Goal: Information Seeking & Learning: Learn about a topic

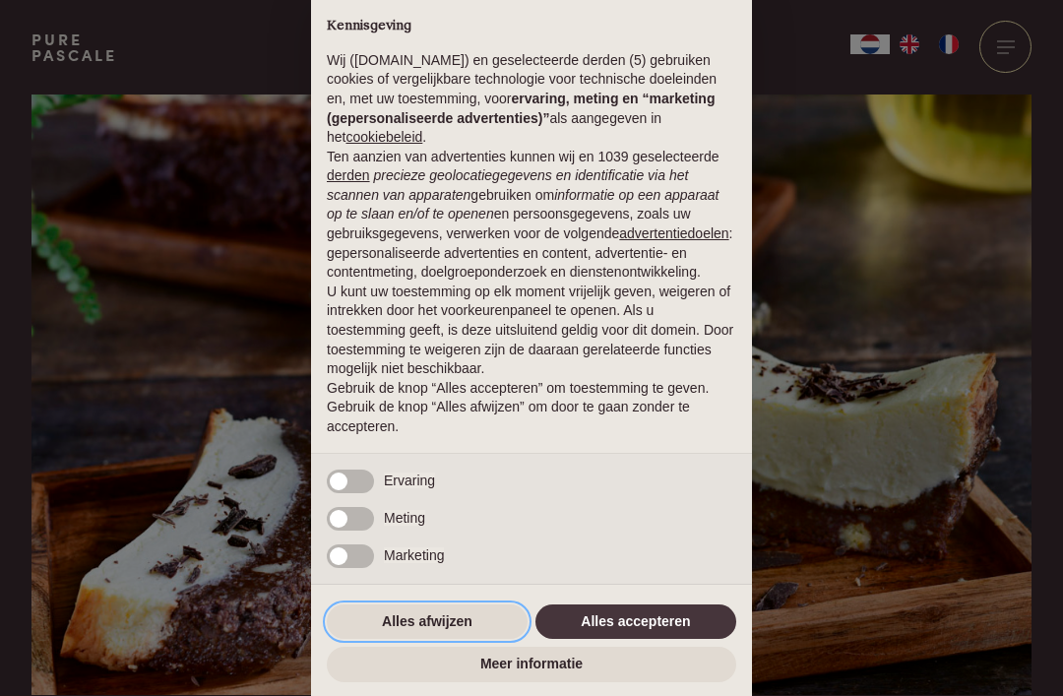
click at [433, 629] on button "Alles afwijzen" at bounding box center [427, 621] width 201 height 35
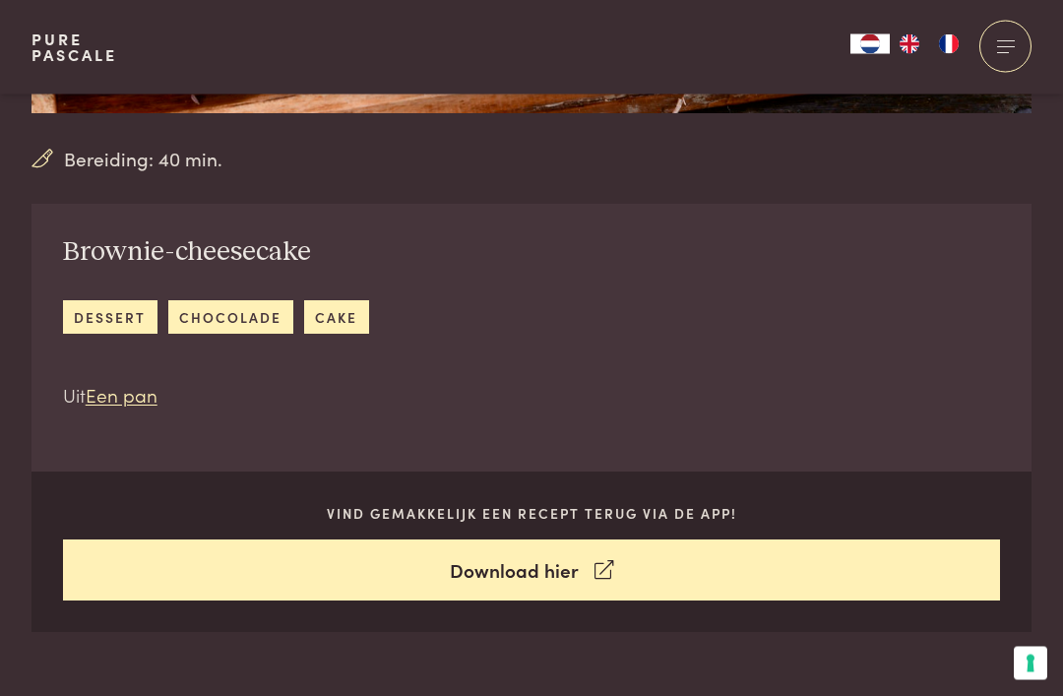
scroll to position [582, 0]
click at [946, 569] on link "Download hier" at bounding box center [532, 571] width 938 height 62
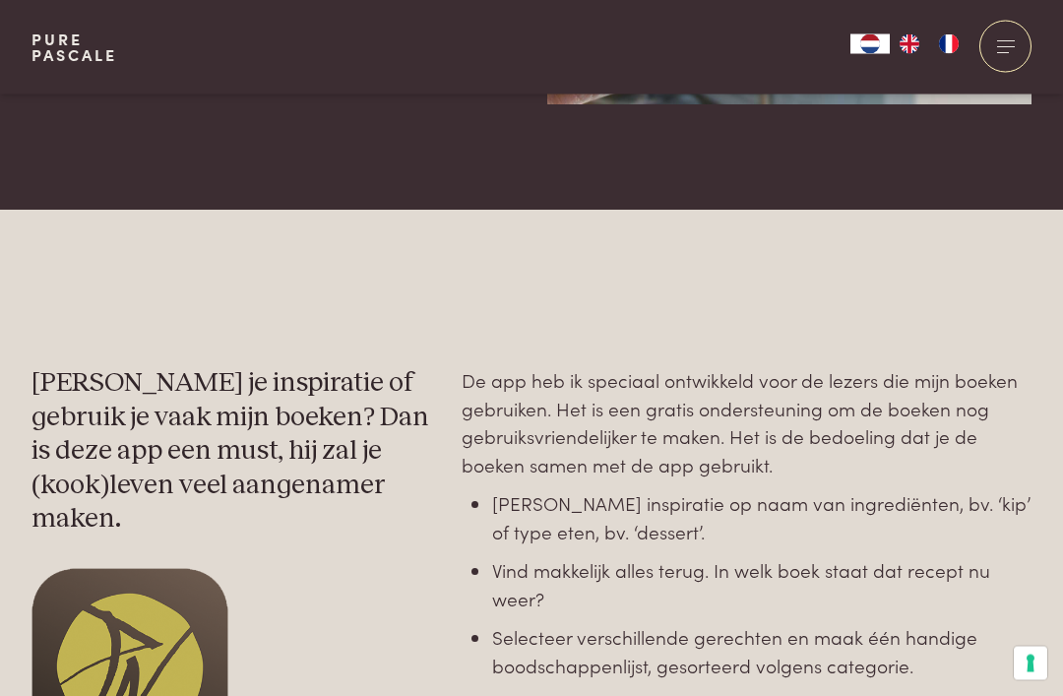
scroll to position [558, 0]
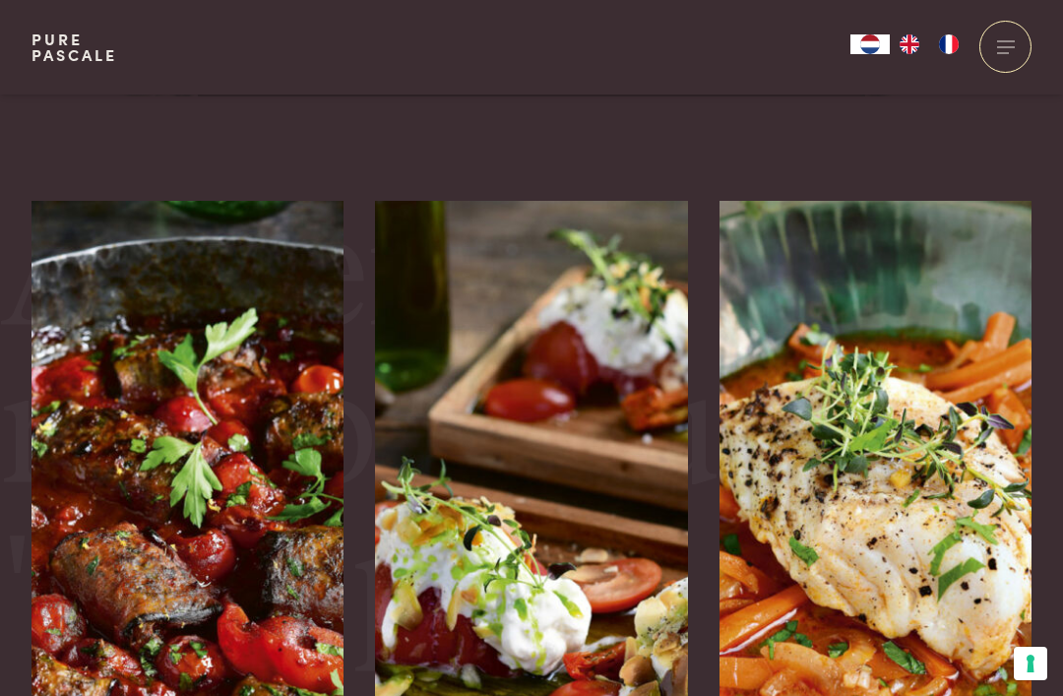
scroll to position [4377, 0]
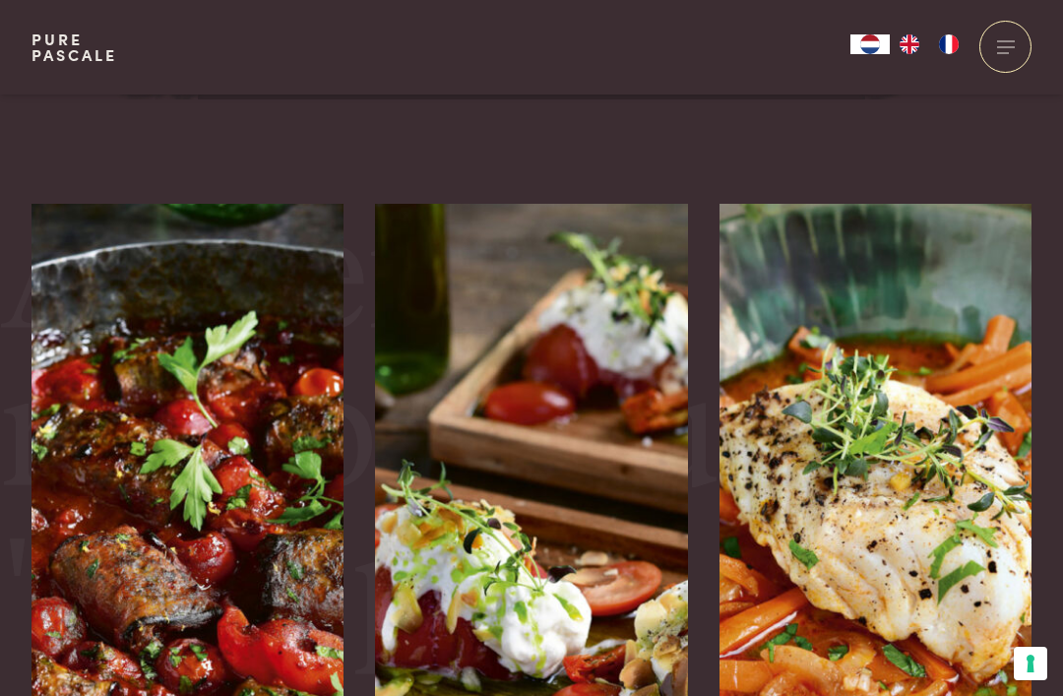
click at [132, 516] on img at bounding box center [188, 499] width 313 height 591
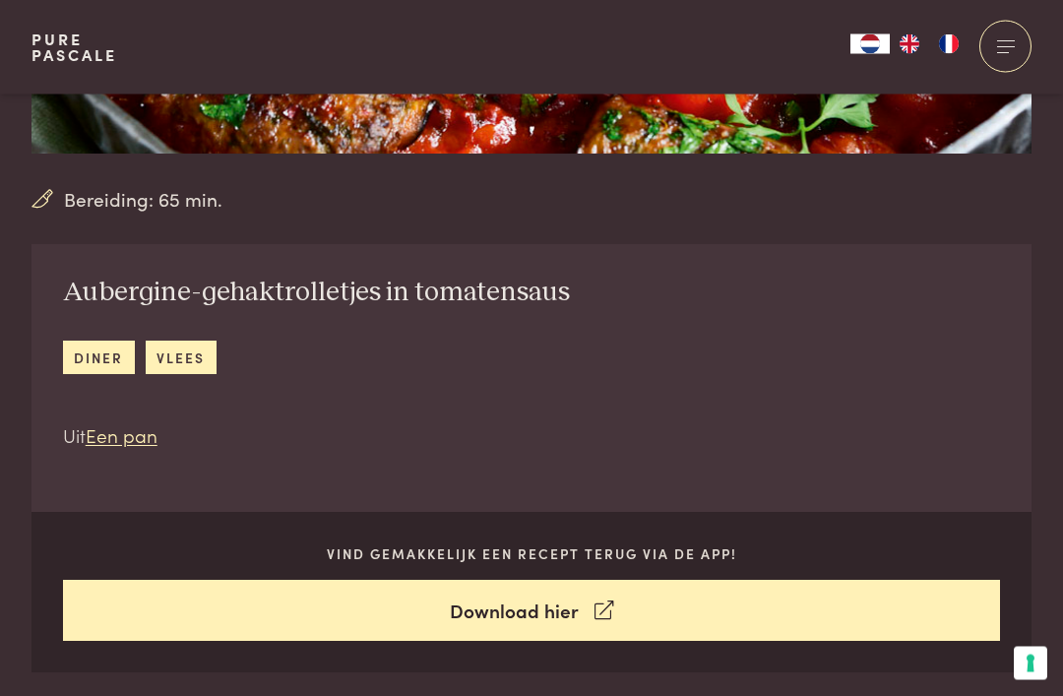
scroll to position [476, 0]
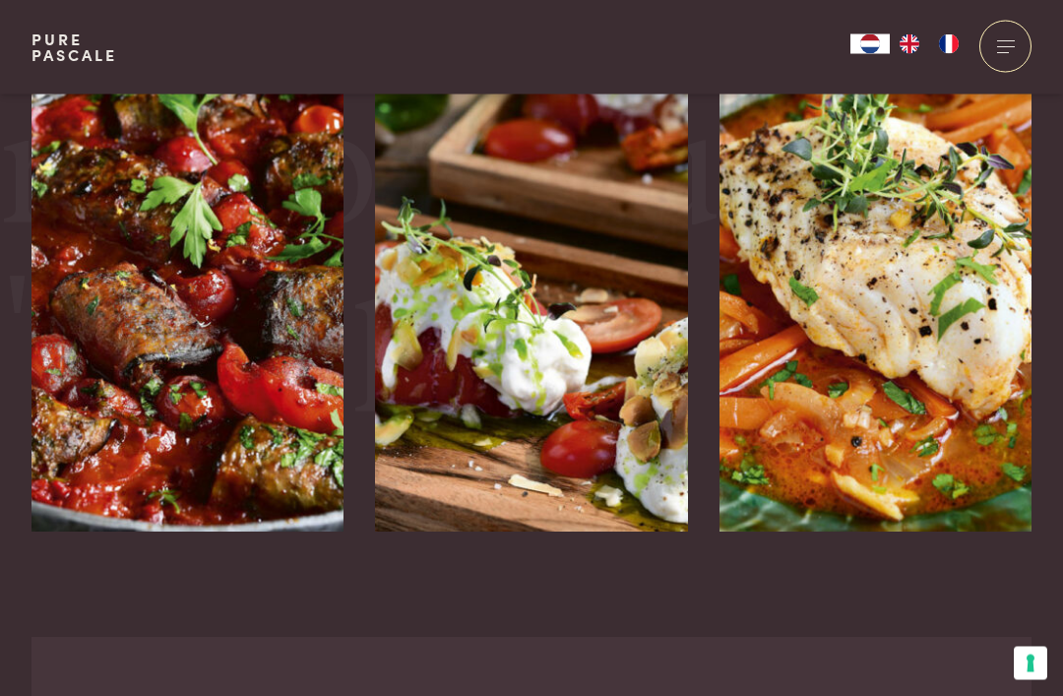
scroll to position [4636, 0]
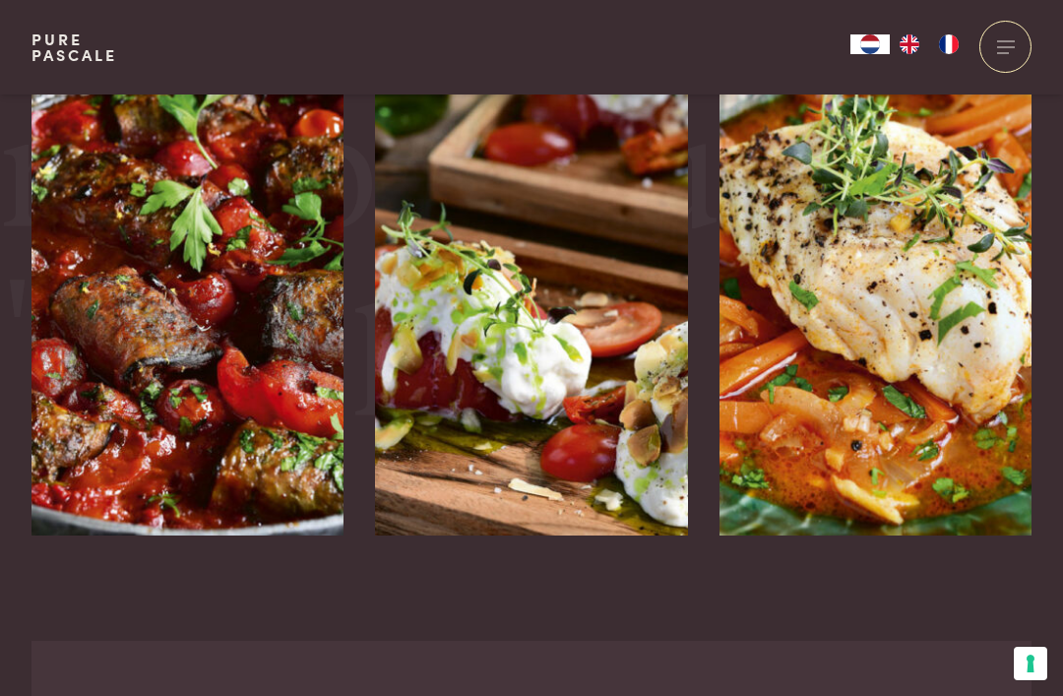
click at [593, 567] on h3 "Gare gekoelde tomaat met stracciatella" at bounding box center [497, 618] width 244 height 102
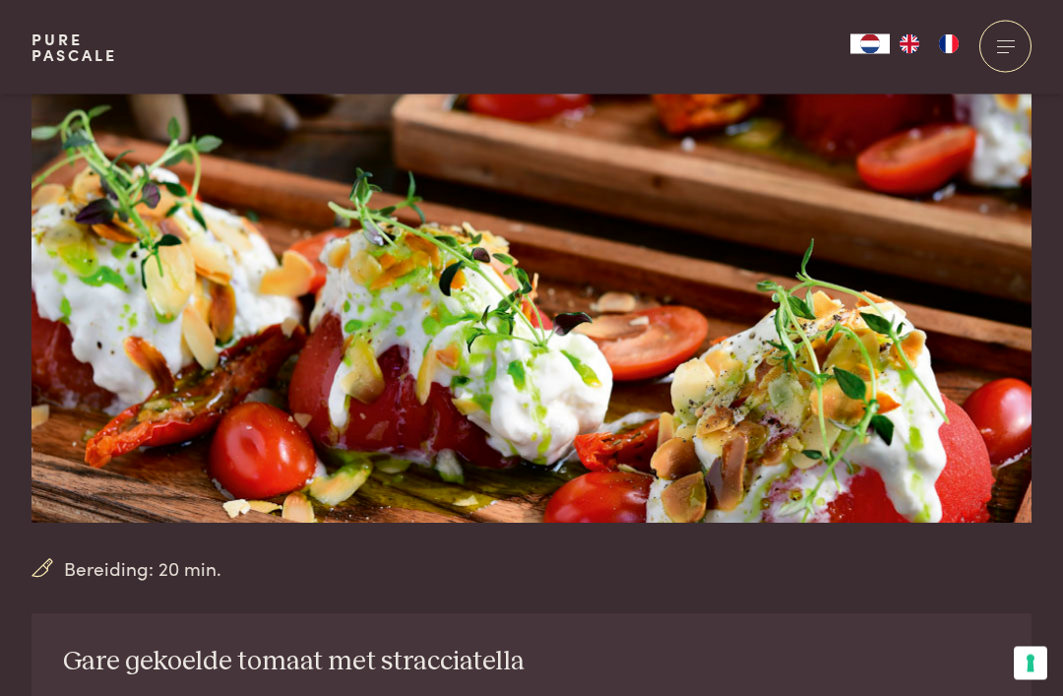
scroll to position [132, 0]
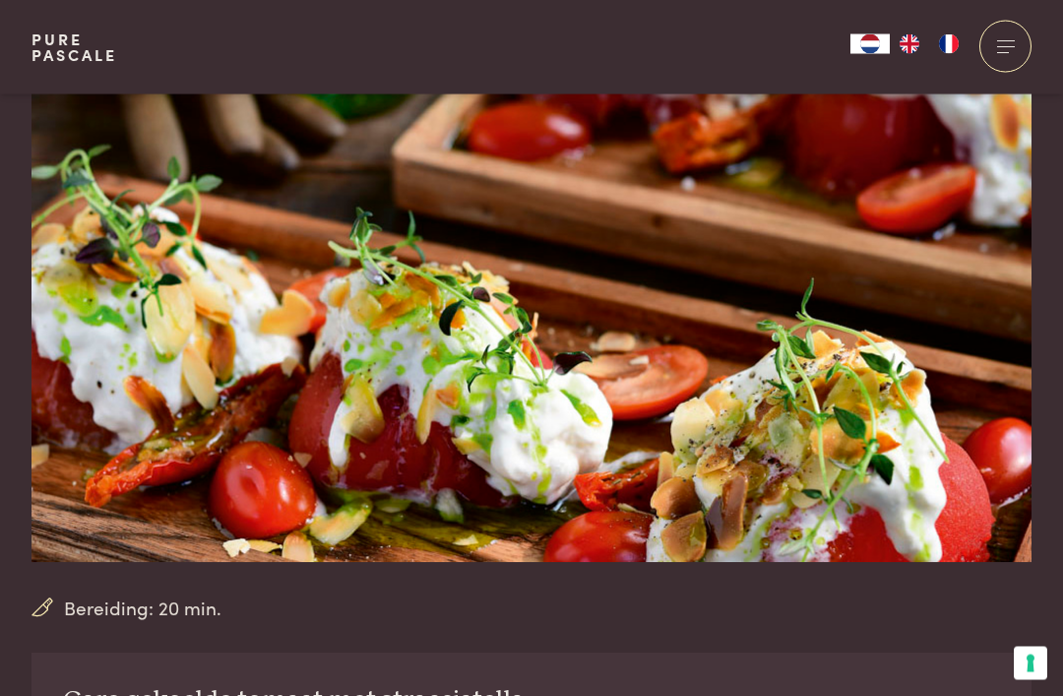
click at [949, 535] on img at bounding box center [532, 263] width 1000 height 601
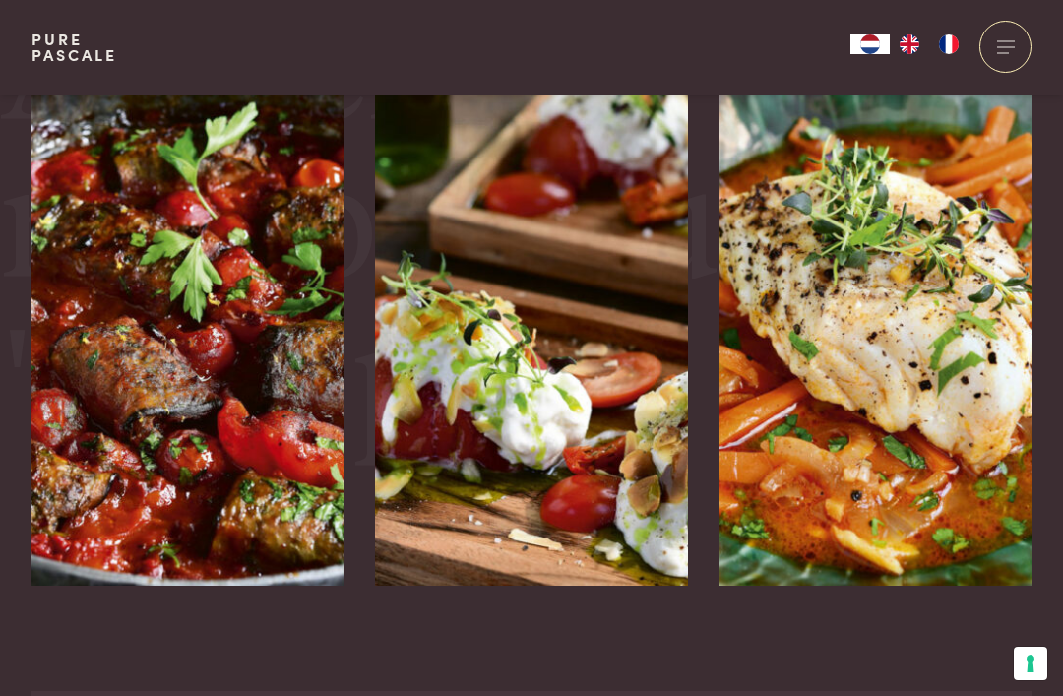
scroll to position [4586, 0]
click at [946, 617] on h3 "Kabeljauw met wortels in een gochujang-soepje" at bounding box center [842, 668] width 244 height 102
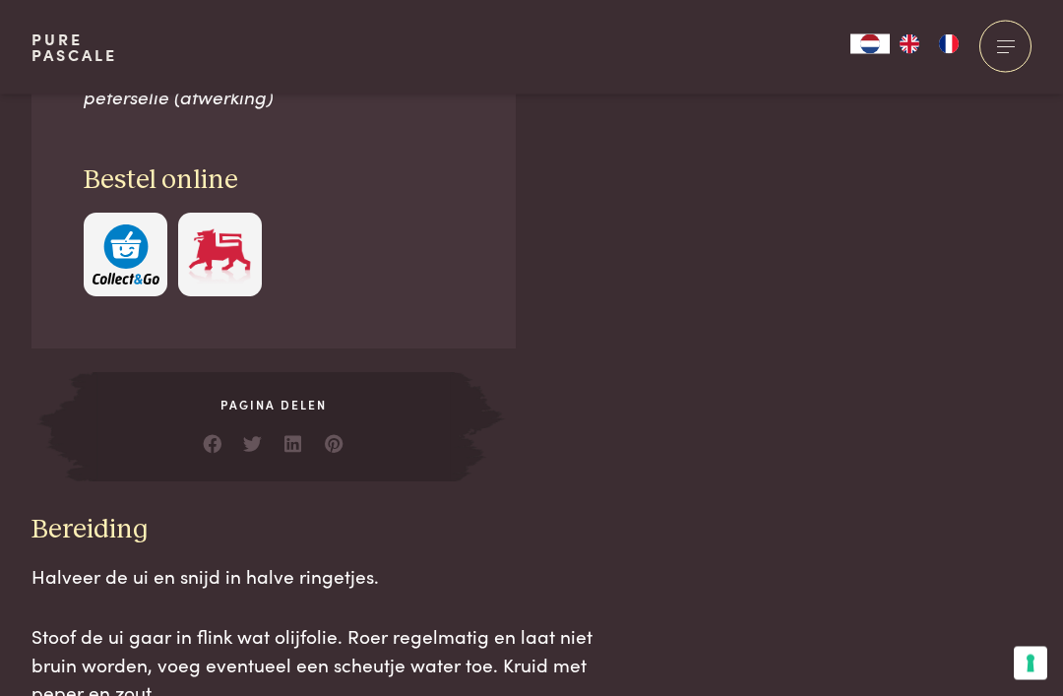
scroll to position [1650, 0]
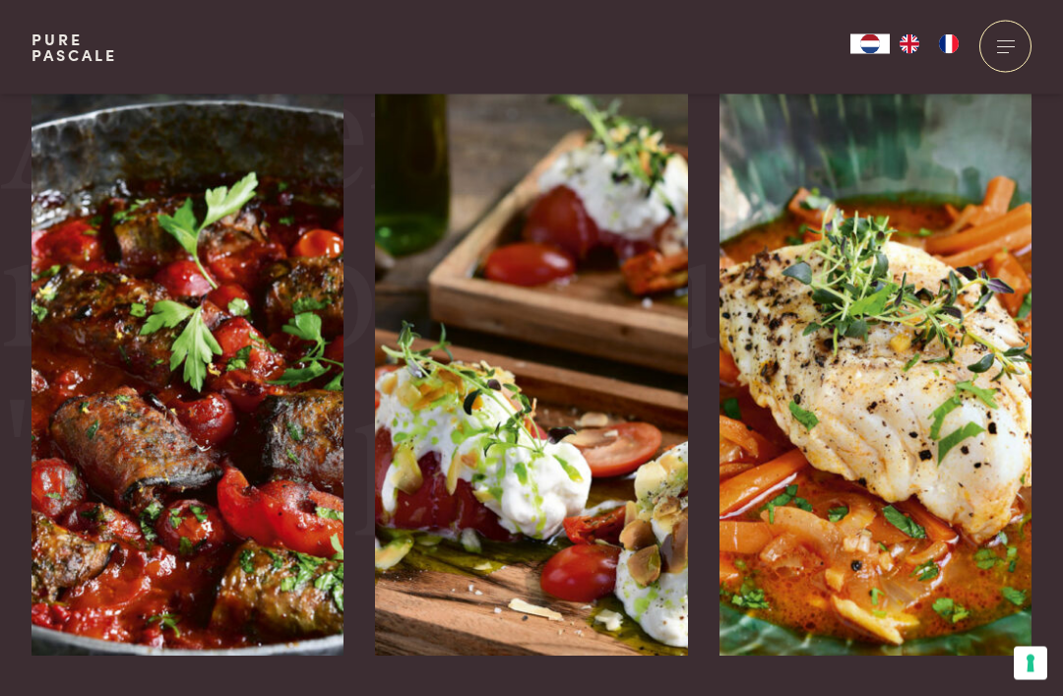
scroll to position [4516, 0]
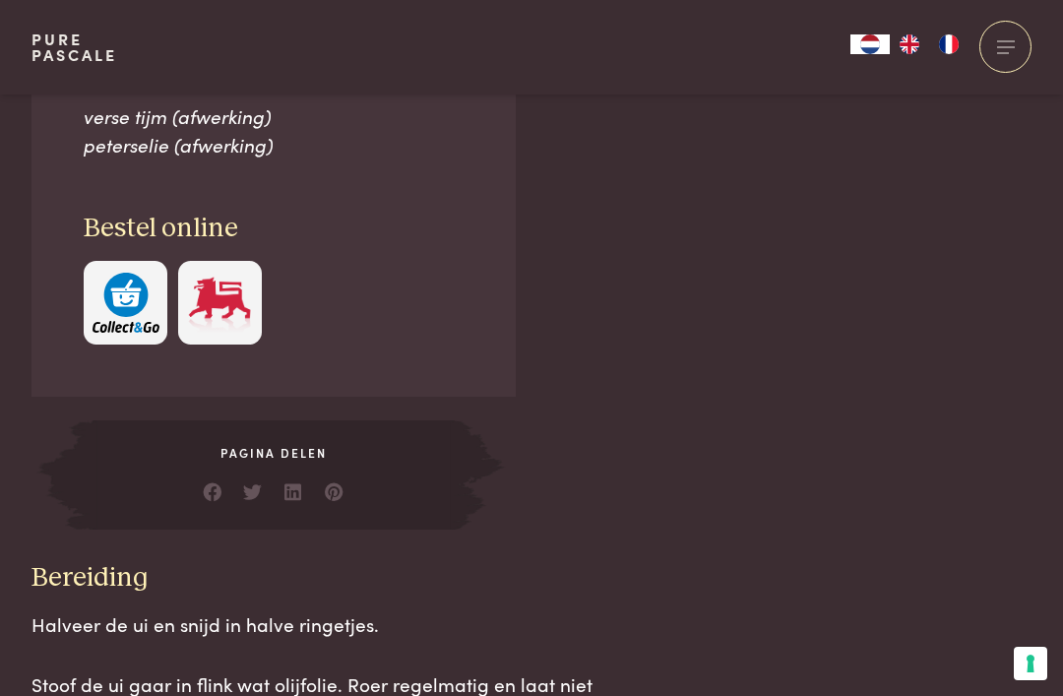
scroll to position [1640, 0]
